Goal: Task Accomplishment & Management: Manage account settings

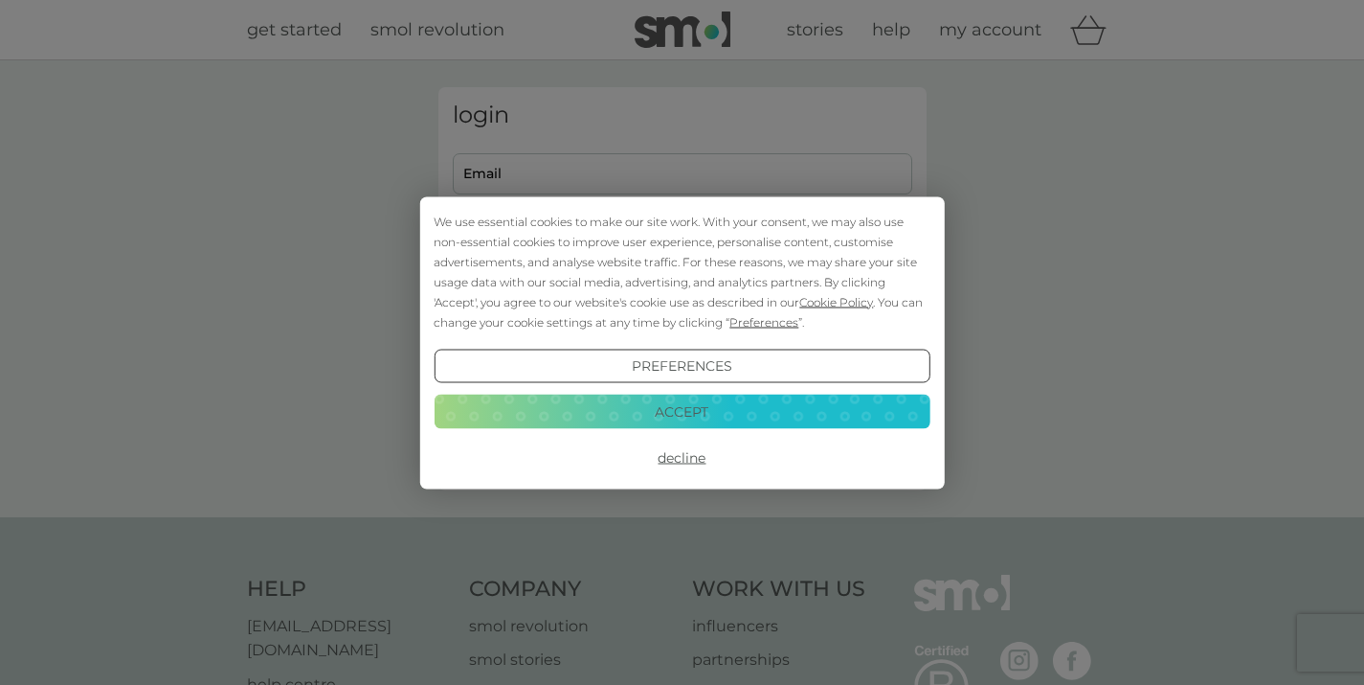
click at [669, 460] on button "Decline" at bounding box center [682, 457] width 496 height 34
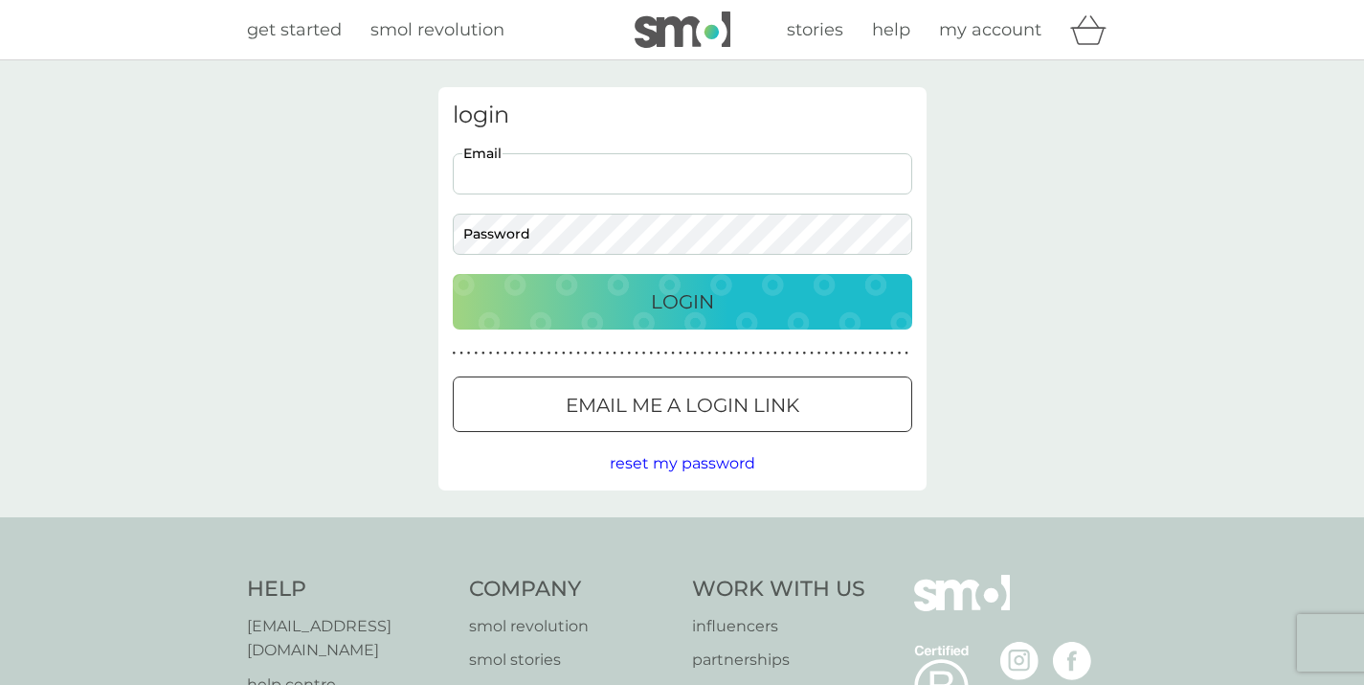
click at [779, 173] on input "Email" at bounding box center [683, 173] width 460 height 41
click at [750, 162] on input "Email" at bounding box center [683, 173] width 460 height 41
click at [708, 308] on p "Login" at bounding box center [682, 301] width 63 height 31
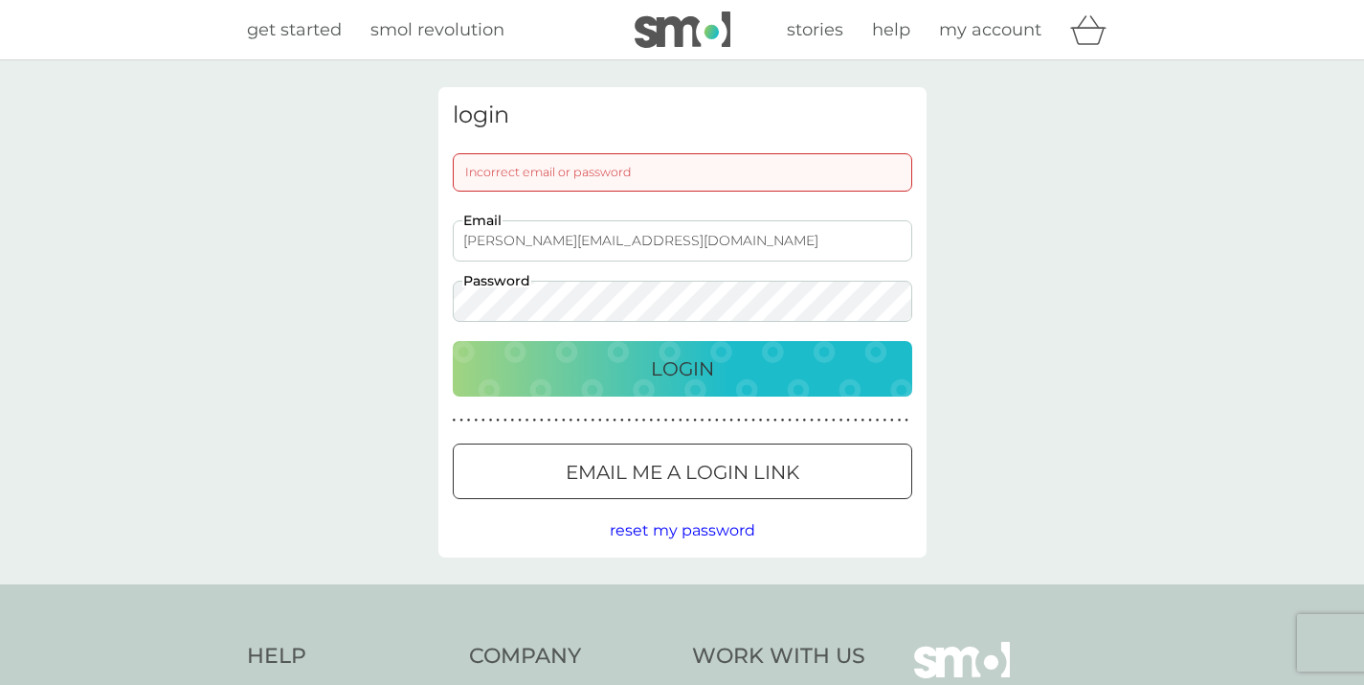
click at [671, 253] on input "mary@theengineshed.com" at bounding box center [683, 240] width 460 height 41
drag, startPoint x: 658, startPoint y: 241, endPoint x: 512, endPoint y: 236, distance: 145.6
click at [512, 236] on input "mary@theengineshed.com" at bounding box center [683, 240] width 460 height 41
type input "mary@lidstone.net"
click at [651, 376] on p "Login" at bounding box center [682, 368] width 63 height 31
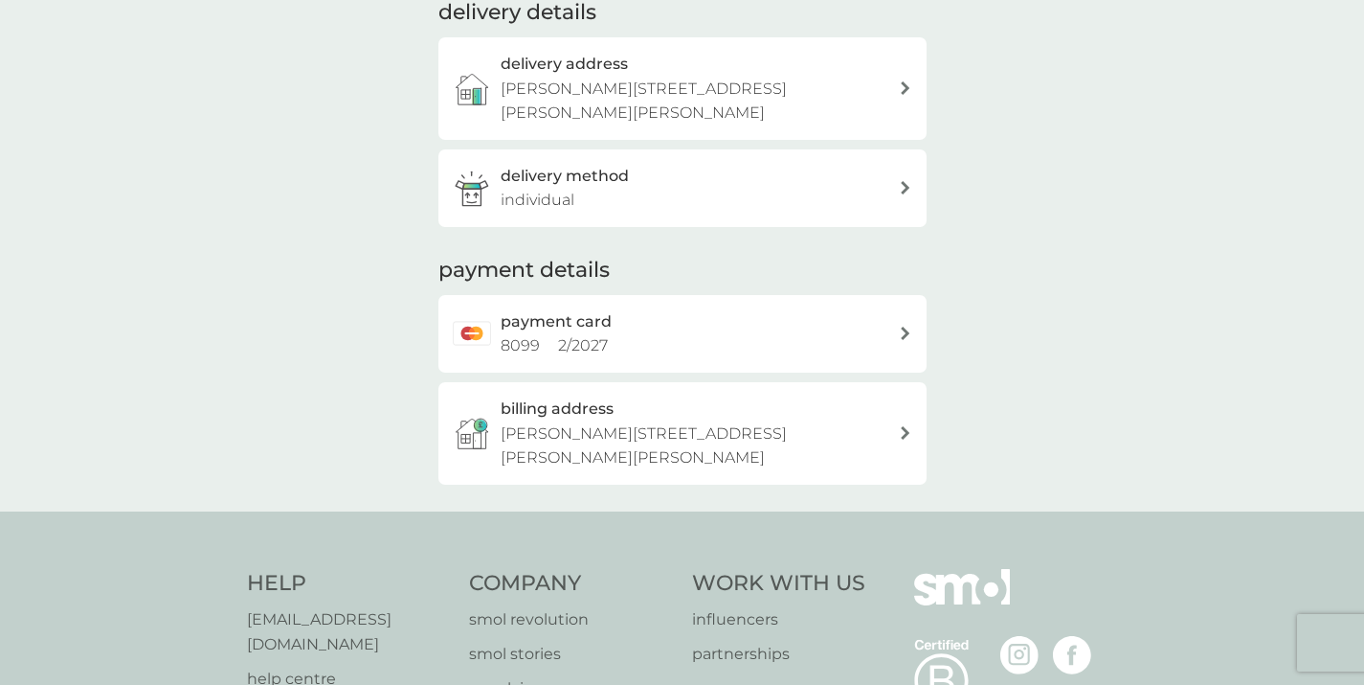
scroll to position [450, 0]
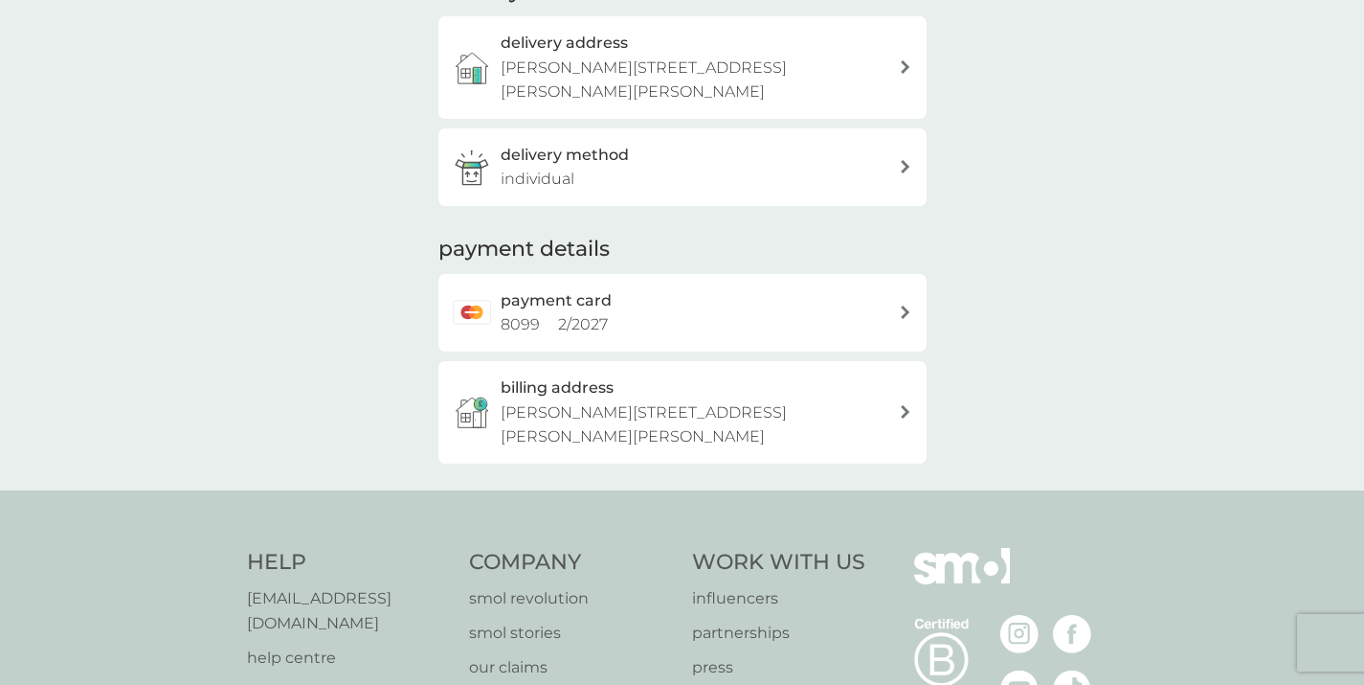
click at [902, 305] on icon at bounding box center [906, 311] width 10 height 13
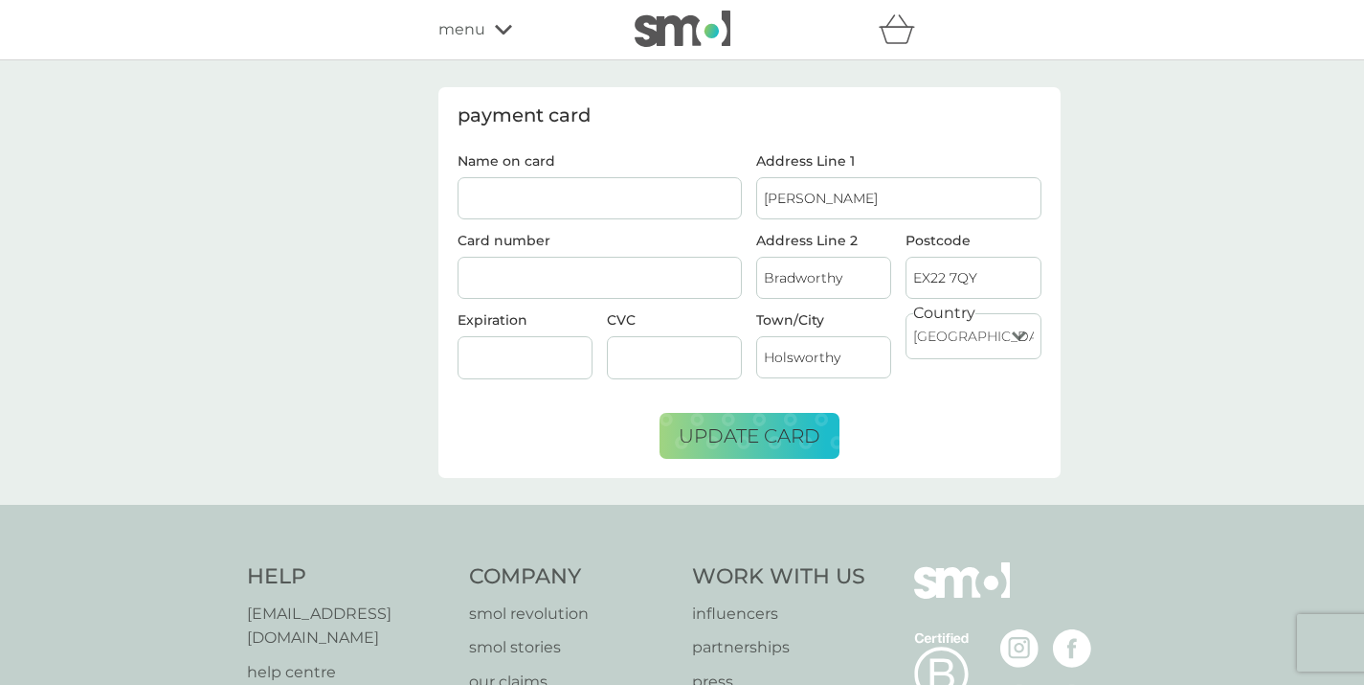
click at [607, 205] on input "Name on card" at bounding box center [600, 198] width 285 height 42
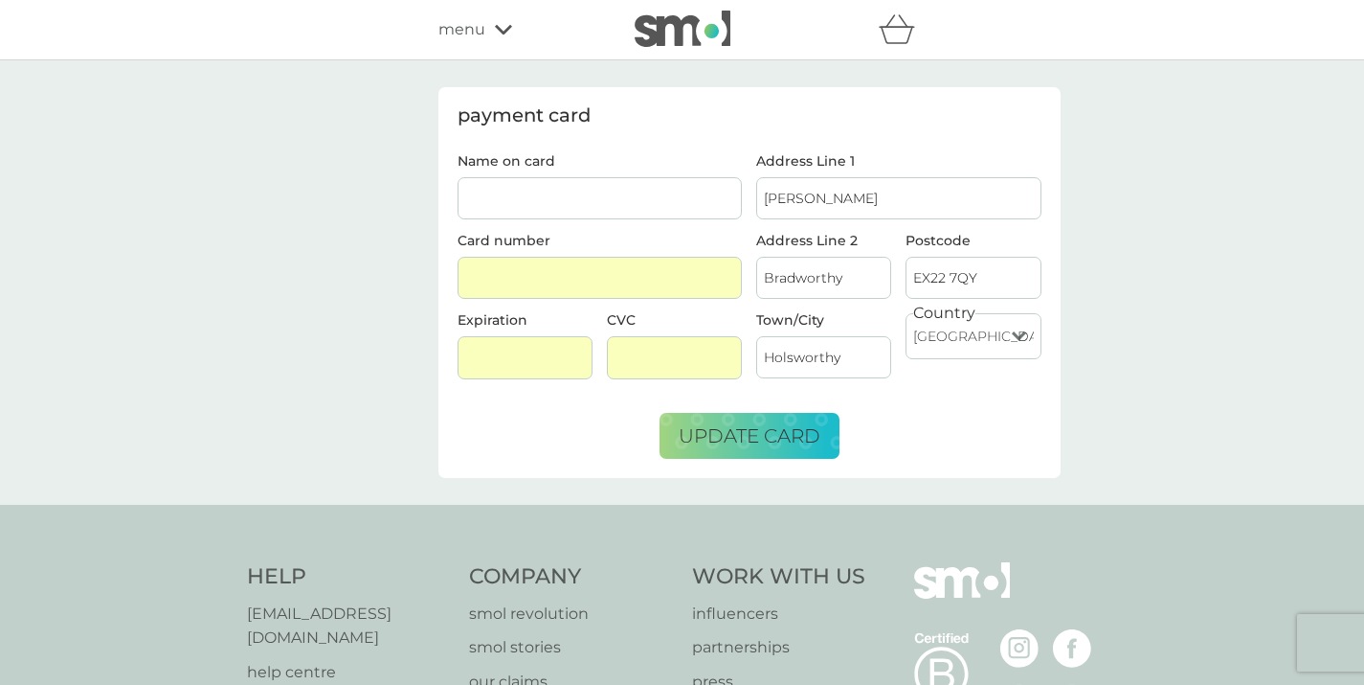
click at [523, 214] on input "Name on card" at bounding box center [600, 198] width 285 height 42
type input "Mary Lidstone"
click at [736, 431] on span "update card" at bounding box center [750, 435] width 142 height 23
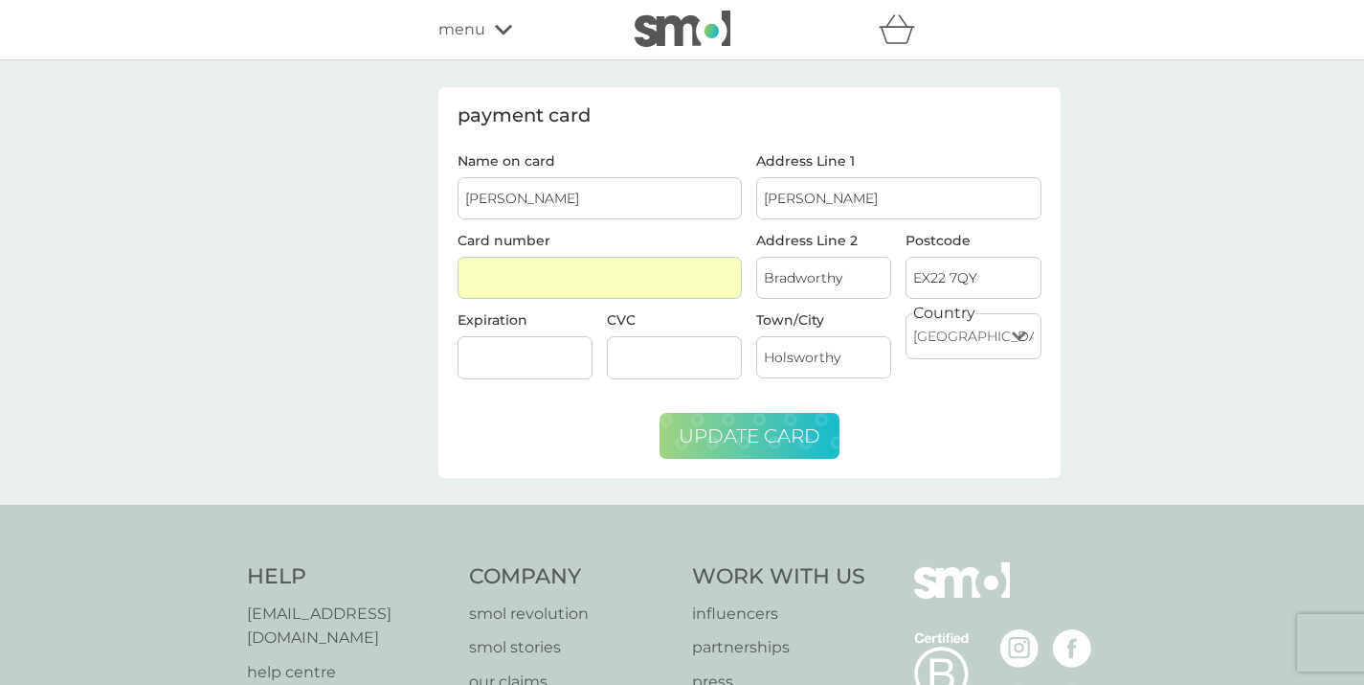
click at [756, 431] on span "update card" at bounding box center [750, 435] width 142 height 23
